Goal: Transaction & Acquisition: Purchase product/service

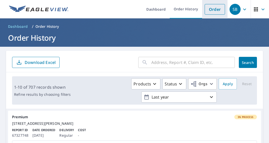
click at [214, 12] on link "Order" at bounding box center [215, 9] width 20 height 11
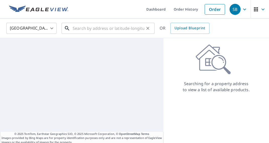
click at [125, 31] on input "text" at bounding box center [109, 28] width 72 height 14
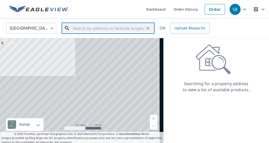
paste input "[STREET_ADDRESS][PERSON_NAME]"
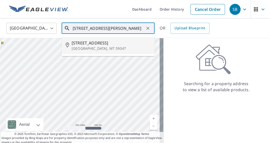
click at [100, 44] on span "[STREET_ADDRESS]" at bounding box center [111, 43] width 79 height 6
type input "[STREET_ADDRESS][PERSON_NAME]"
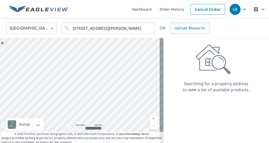
scroll to position [0, 0]
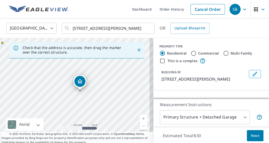
click at [251, 137] on span "Next" at bounding box center [255, 135] width 9 height 6
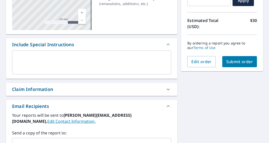
scroll to position [126, 0]
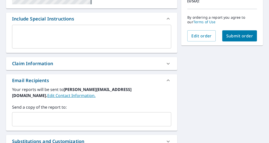
click at [64, 112] on div "​" at bounding box center [91, 119] width 159 height 14
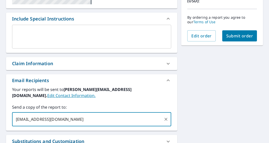
type input "[EMAIL_ADDRESS][DOMAIN_NAME]"
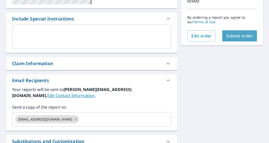
click at [234, 35] on span "Submit order" at bounding box center [240, 36] width 27 height 6
